Goal: Task Accomplishment & Management: Use online tool/utility

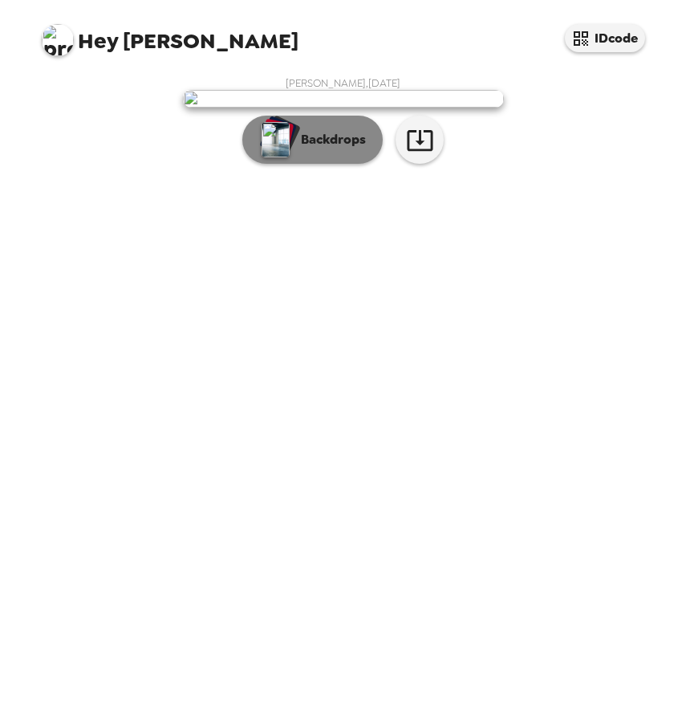
click at [336, 164] on button "Backdrops" at bounding box center [312, 140] width 140 height 48
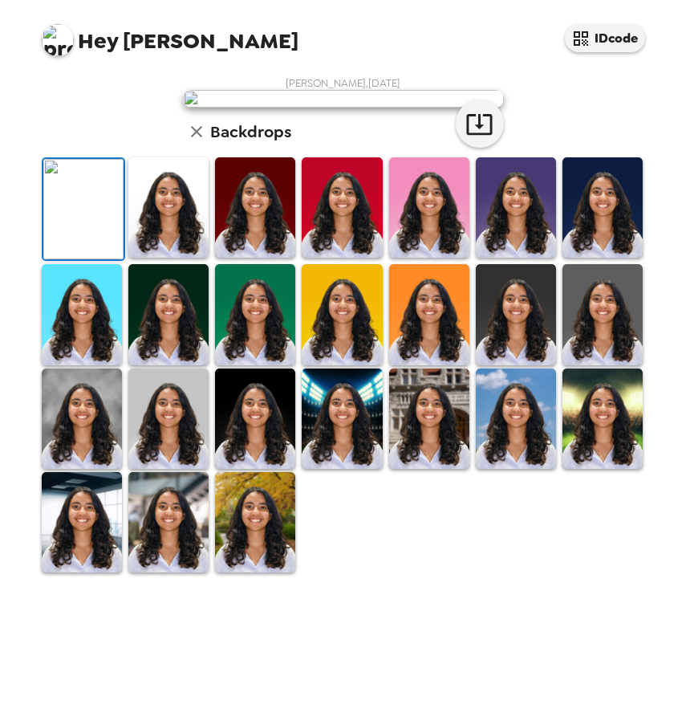
scroll to position [136, 0]
click at [165, 258] on img at bounding box center [168, 207] width 80 height 100
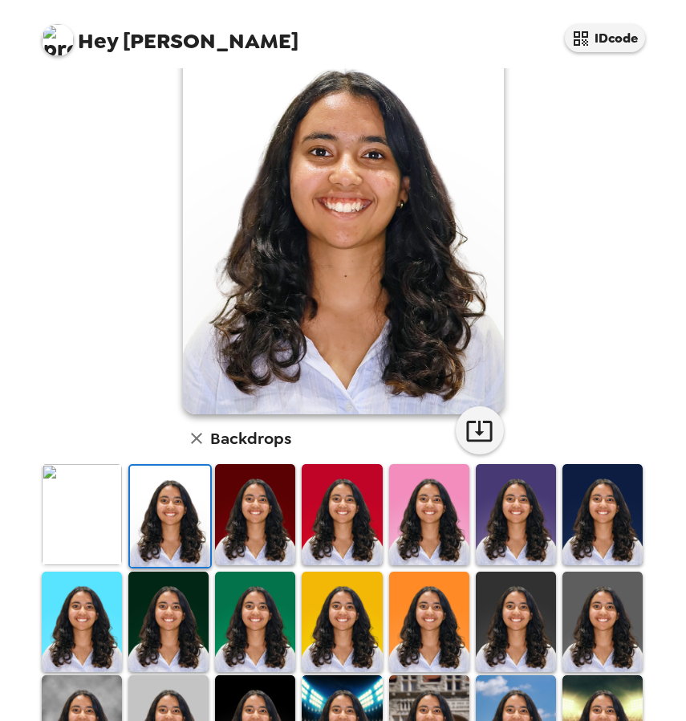
scroll to position [0, 0]
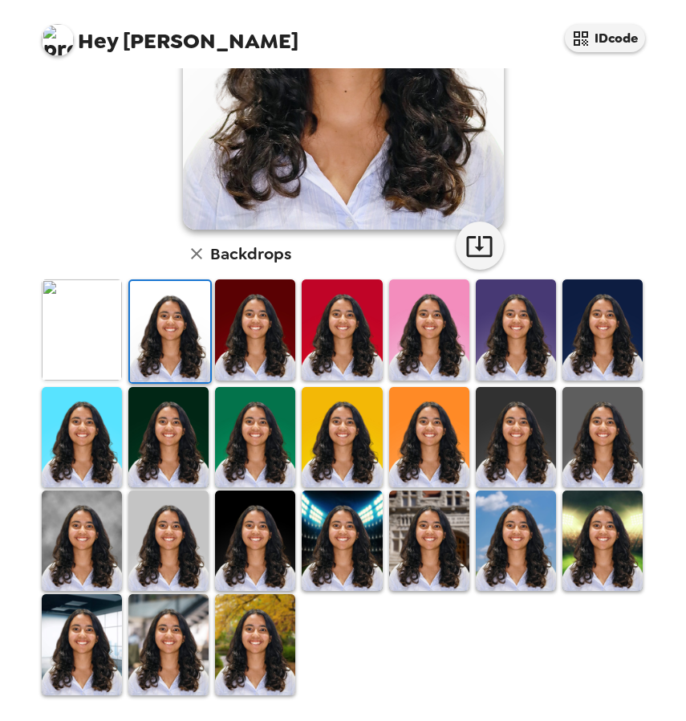
click at [179, 521] on img at bounding box center [168, 540] width 80 height 100
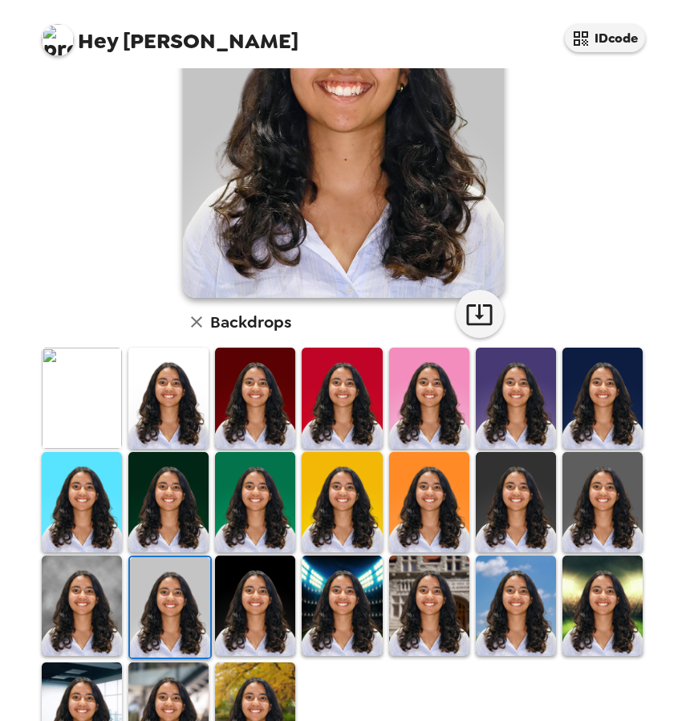
scroll to position [194, 0]
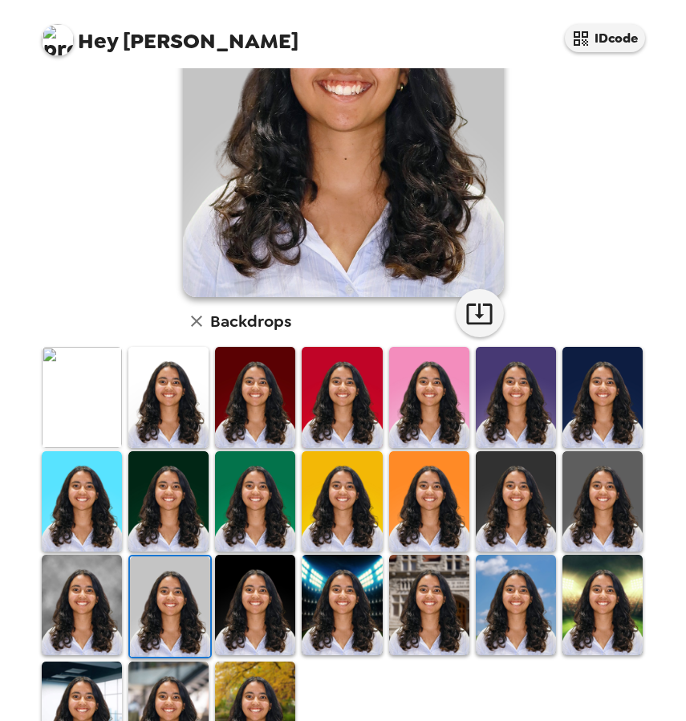
click at [76, 586] on img at bounding box center [82, 605] width 80 height 100
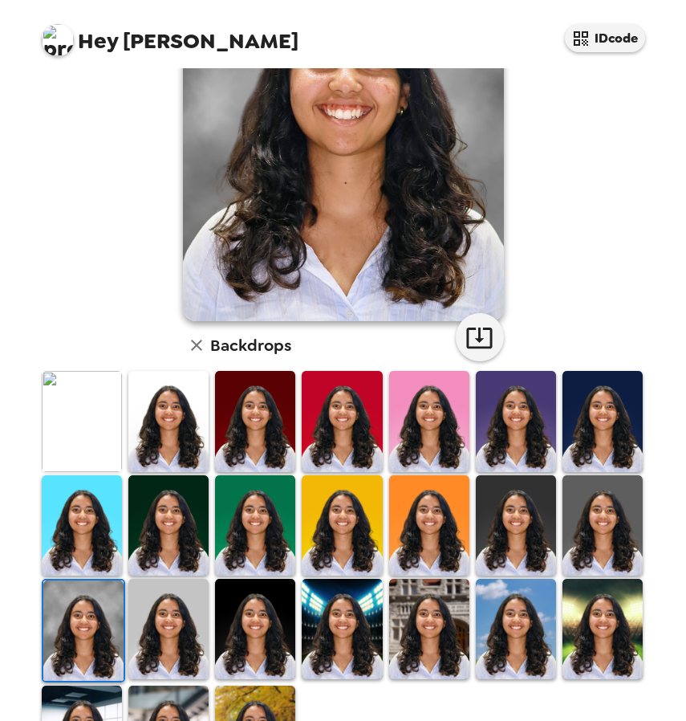
scroll to position [172, 0]
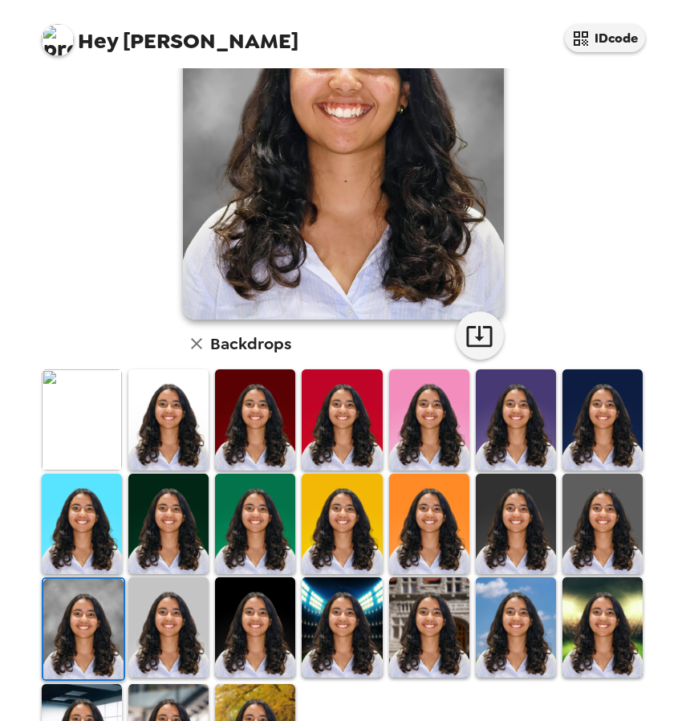
click at [602, 511] on img at bounding box center [603, 524] width 80 height 100
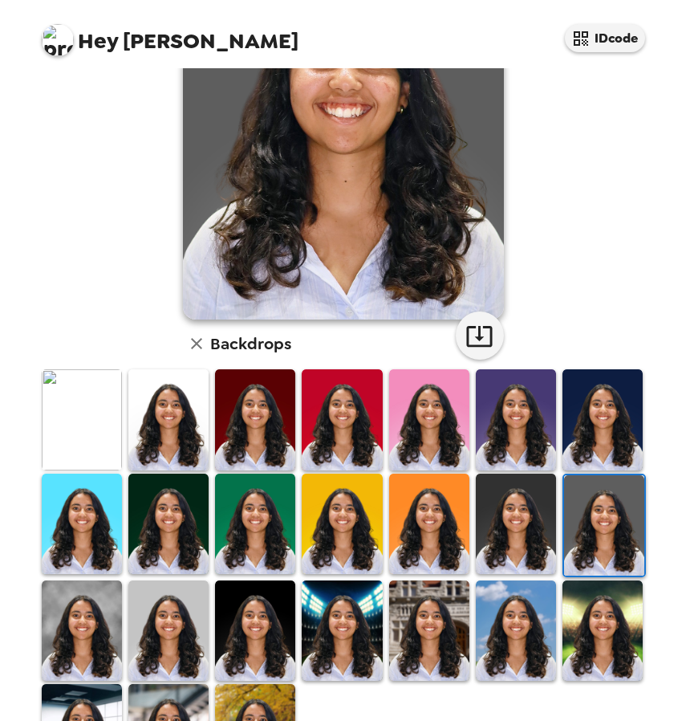
click at [531, 513] on img at bounding box center [516, 524] width 80 height 100
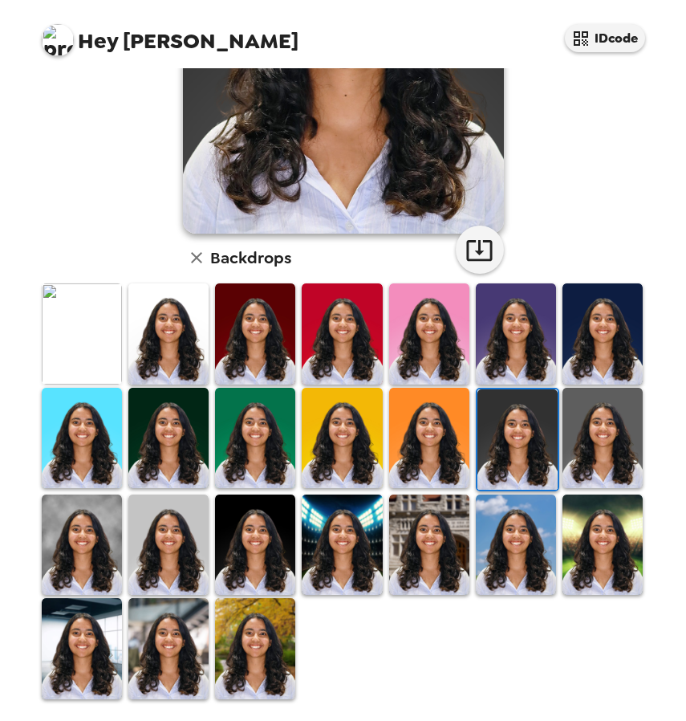
scroll to position [259, 0]
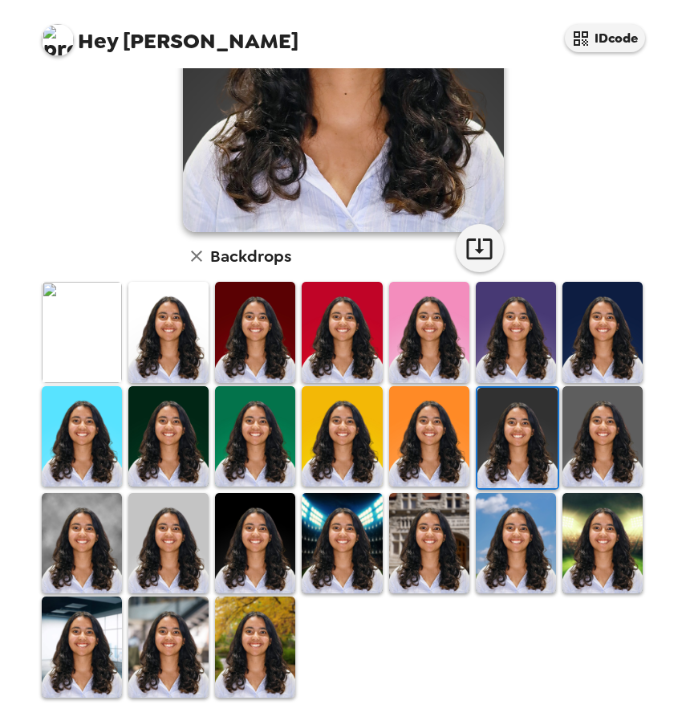
click at [253, 543] on img at bounding box center [255, 543] width 80 height 100
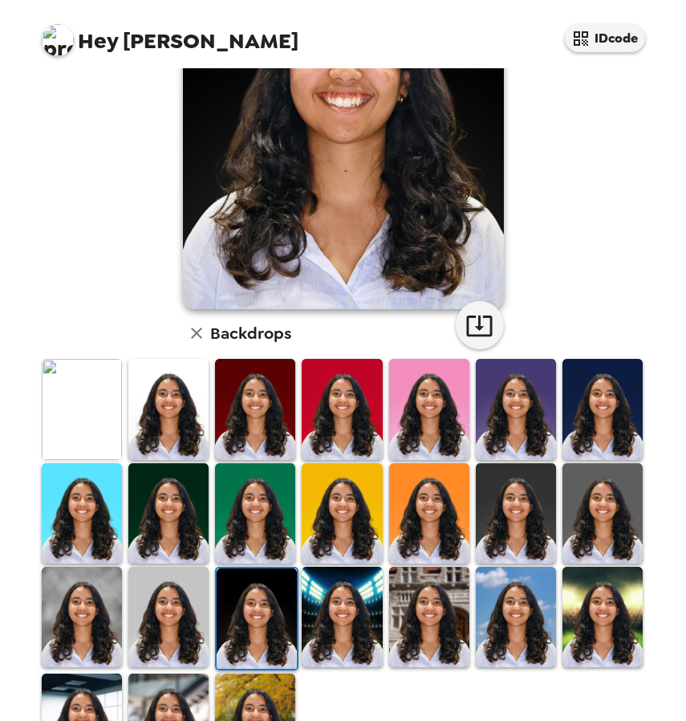
scroll to position [185, 0]
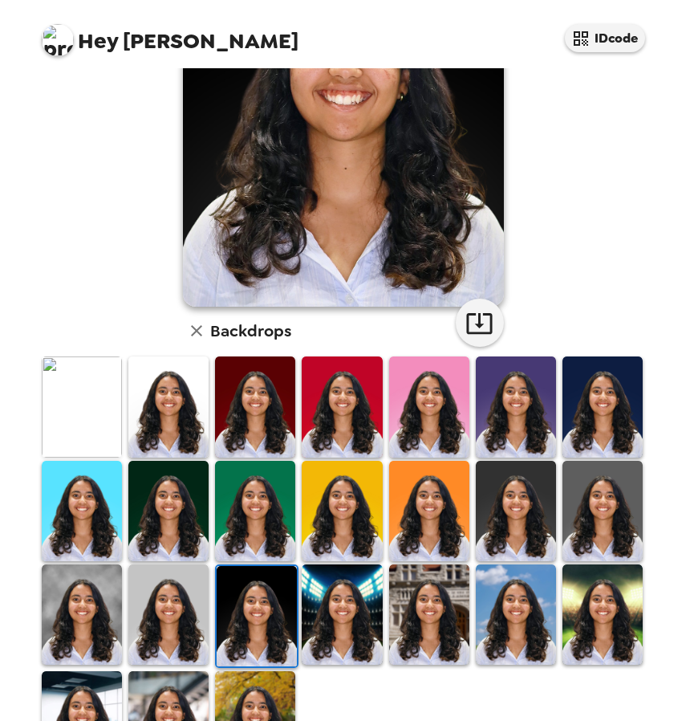
click at [146, 582] on img at bounding box center [168, 614] width 80 height 100
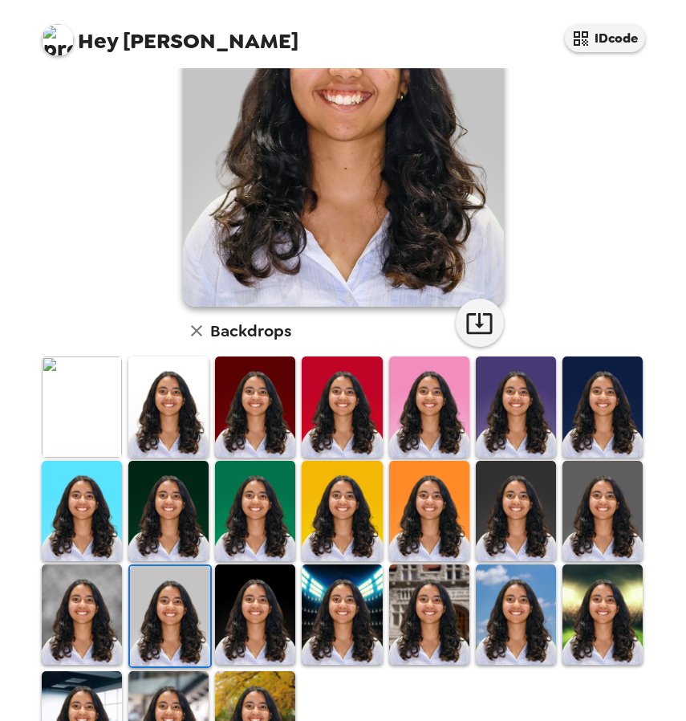
scroll to position [0, 0]
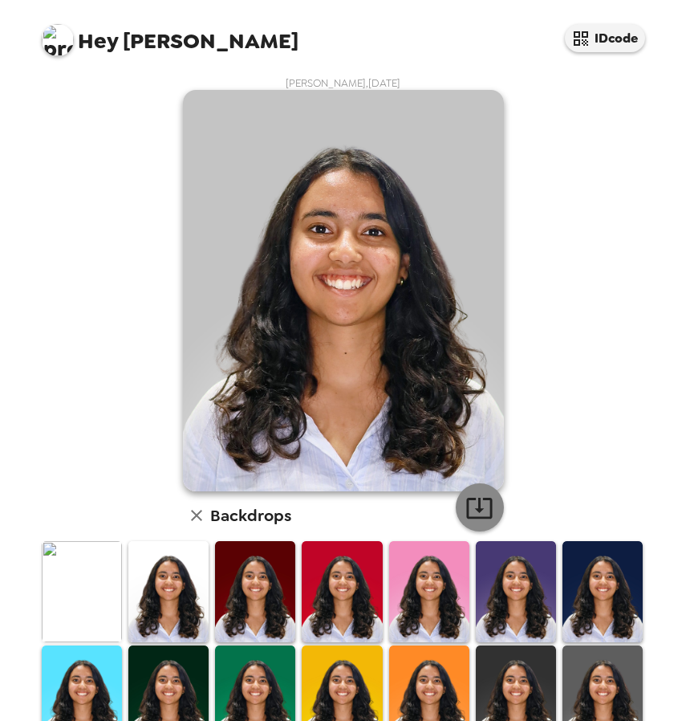
click at [490, 504] on icon "button" at bounding box center [479, 508] width 26 height 21
